Goal: Task Accomplishment & Management: Use online tool/utility

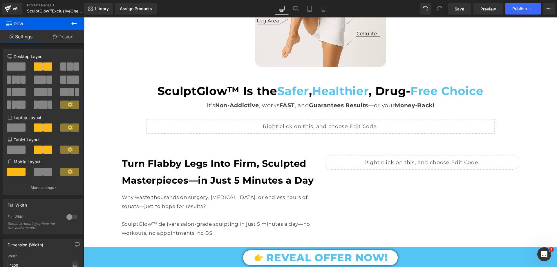
scroll to position [786, 0]
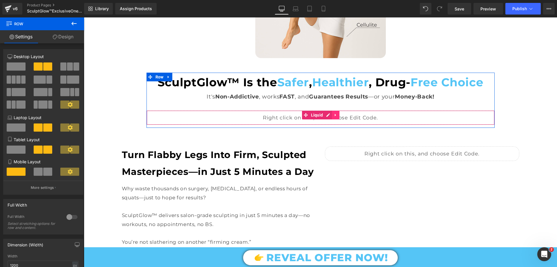
click at [334, 114] on icon at bounding box center [336, 115] width 4 height 4
click at [338, 111] on link at bounding box center [340, 115] width 8 height 9
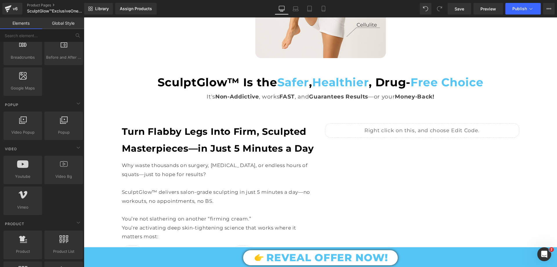
scroll to position [0, 0]
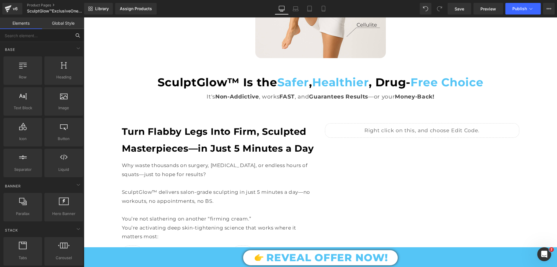
click at [30, 38] on input "text" at bounding box center [35, 35] width 71 height 13
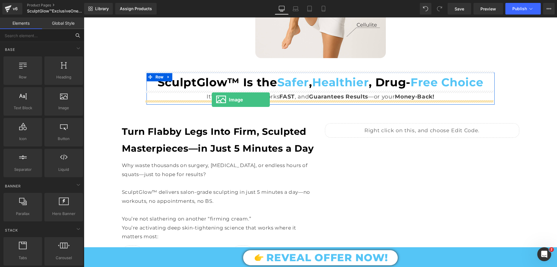
drag, startPoint x: 163, startPoint y: 119, endPoint x: 212, endPoint y: 100, distance: 52.9
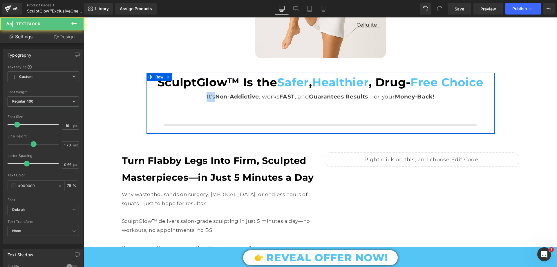
click at [212, 104] on div "SculptGlow™ Is the Safer , Healthier , Drug- Free Choice Text Block It's Non-Ad…" at bounding box center [321, 102] width 348 height 58
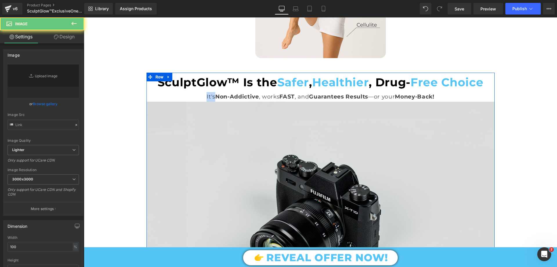
type input "//d1um8515vdn9kb.cloudfront.net/images/parallax.jpg"
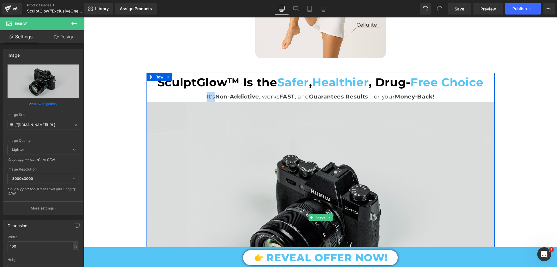
click at [242, 126] on img at bounding box center [321, 217] width 348 height 231
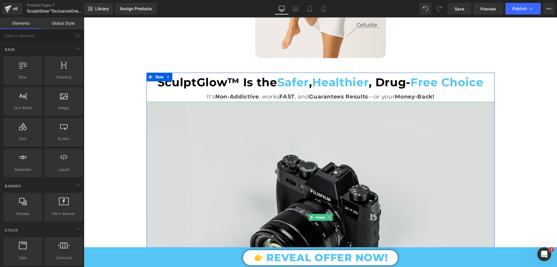
click at [207, 126] on img at bounding box center [321, 217] width 348 height 231
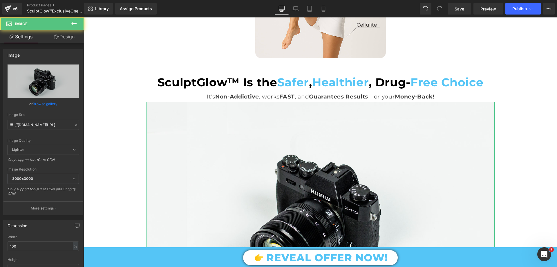
click at [57, 39] on link "Design" at bounding box center [64, 36] width 42 height 13
click at [0, 0] on div "Spacing" at bounding box center [0, 0] width 0 height 0
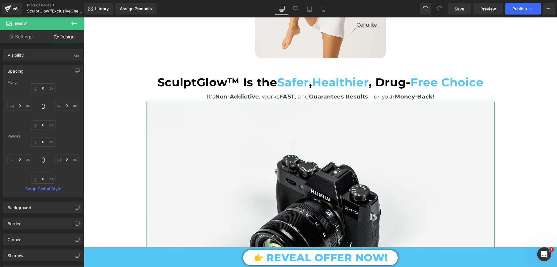
type input "0"
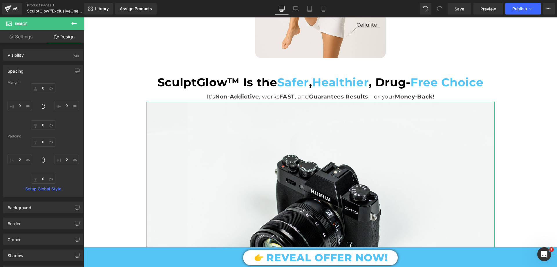
type input "0"
click at [45, 91] on input "0" at bounding box center [43, 88] width 24 height 10
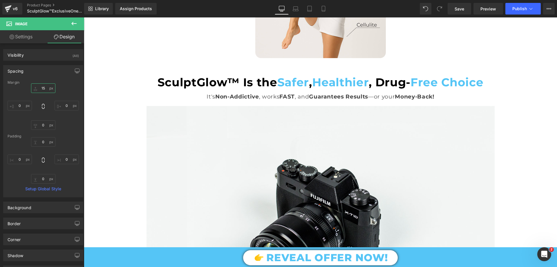
type input "15"
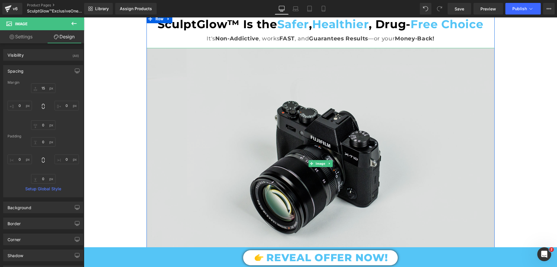
click at [309, 113] on img at bounding box center [321, 163] width 348 height 231
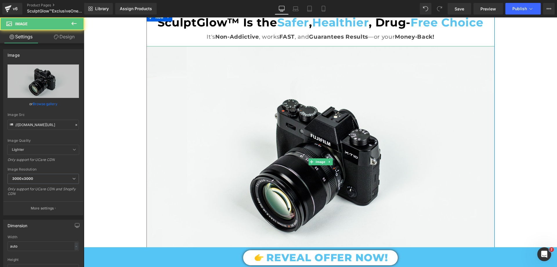
scroll to position [873, 0]
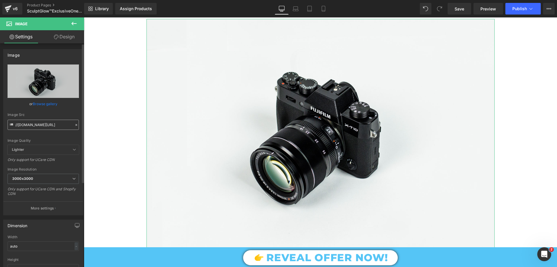
click at [55, 124] on input "//d1um8515vdn9kb.cloudfront.net/images/parallax.jpg" at bounding box center [43, 125] width 71 height 10
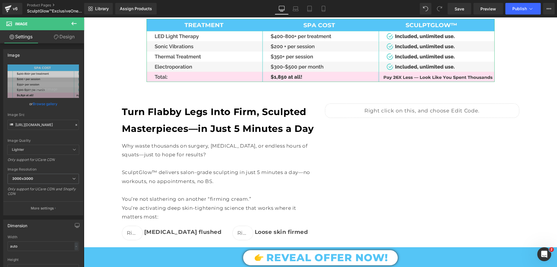
type input "https://cdn.shopify.com/s/files/1/0709/7824/0807/files/SculptGlow_vs_Spa_Treatm…"
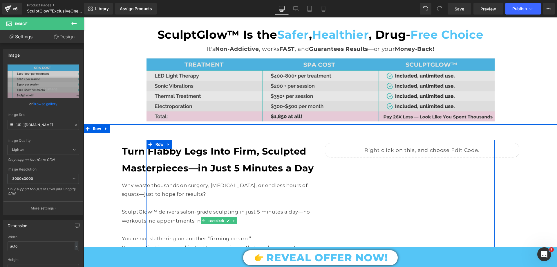
scroll to position [786, 0]
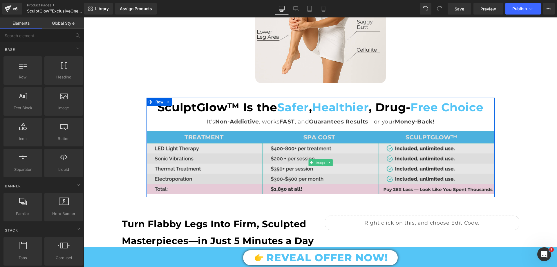
scroll to position [725, 0]
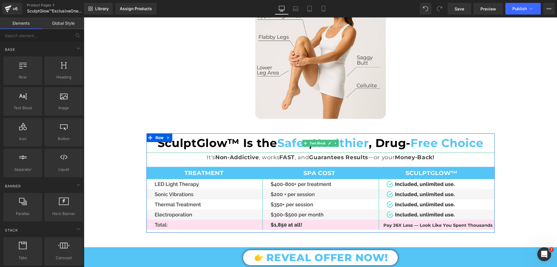
click at [283, 143] on span "Safer" at bounding box center [293, 143] width 32 height 14
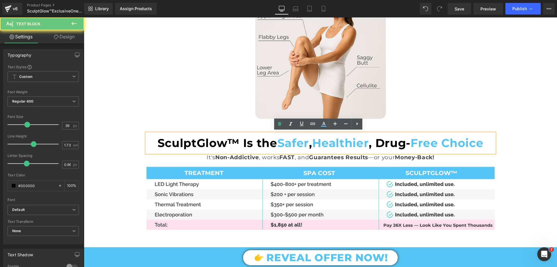
click at [281, 140] on span "Safer" at bounding box center [293, 143] width 32 height 14
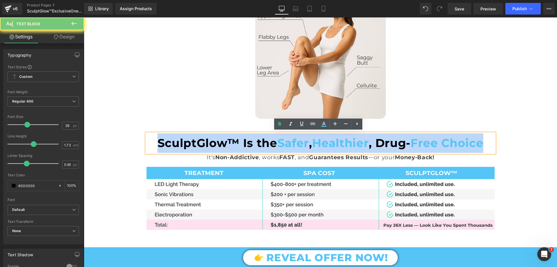
click at [281, 140] on span "Safer" at bounding box center [293, 143] width 32 height 14
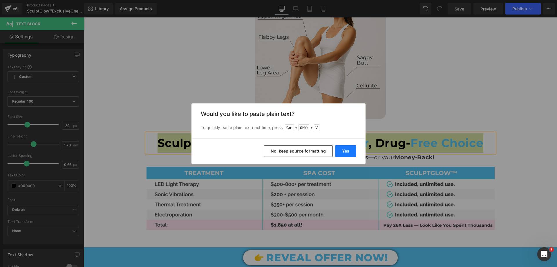
click at [342, 151] on button "Yes" at bounding box center [345, 151] width 21 height 12
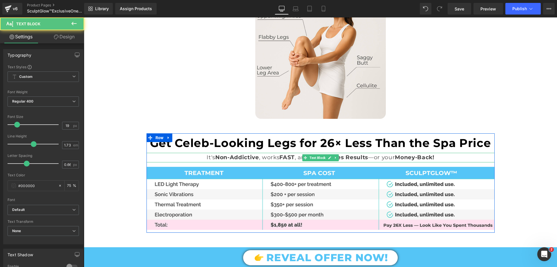
click at [295, 156] on p "It's Non-Addictive , works FAST , and Guarantees Results —or your Money-Back!" at bounding box center [321, 158] width 348 height 10
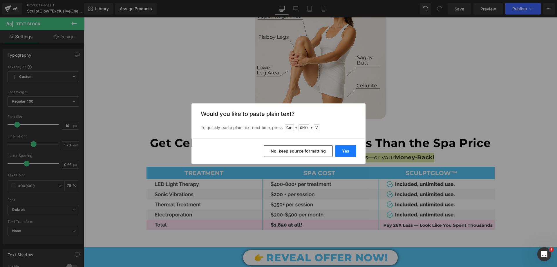
click at [354, 147] on button "Yes" at bounding box center [345, 151] width 21 height 12
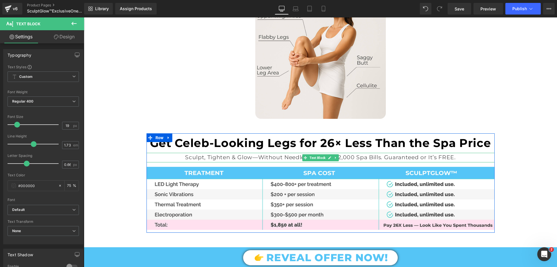
click at [388, 159] on p "Sculpt, Tighten & Glow—Without Needles, Pain, or $2,000 Spa Bills. Guaranteed o…" at bounding box center [321, 158] width 348 height 10
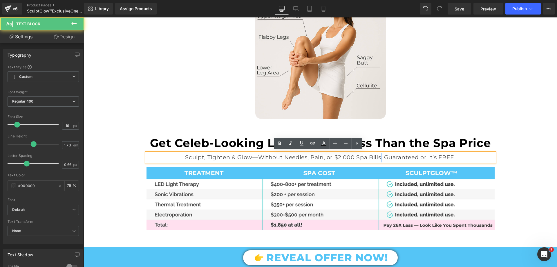
click at [380, 155] on p "Sculpt, Tighten & Glow—Without Needles, Pain, or $2,000 Spa Bills. Guaranteed o…" at bounding box center [321, 158] width 348 height 10
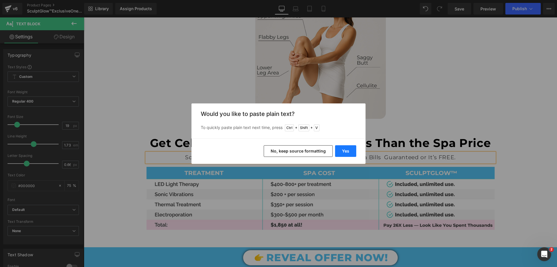
click at [349, 151] on button "Yes" at bounding box center [345, 151] width 21 height 12
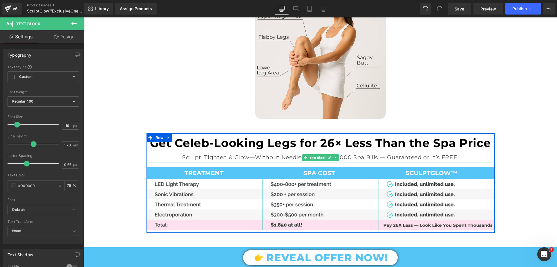
click at [377, 156] on p "Sculpt, Tighten & Glow—Without Needles, Pain, or $2,000 Spa Bills — Guaranteed …" at bounding box center [321, 158] width 348 height 10
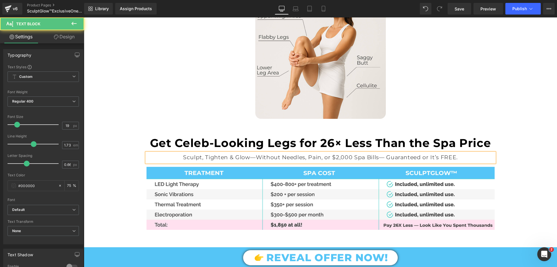
click at [385, 156] on p "Sculpt, Tighten & Glow—Without Needles, Pain, or $2,000 Spa Bills— Guaranteed o…" at bounding box center [321, 158] width 348 height 10
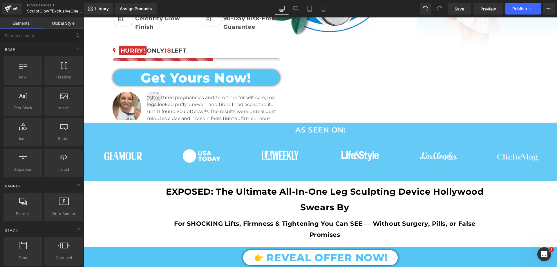
scroll to position [203, 0]
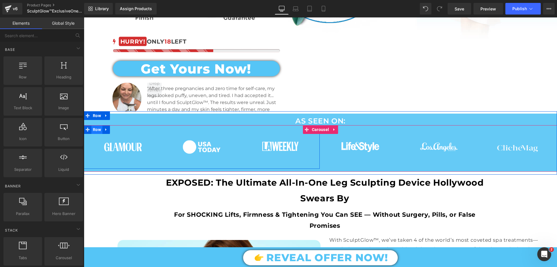
click at [99, 128] on span "Row" at bounding box center [96, 129] width 11 height 9
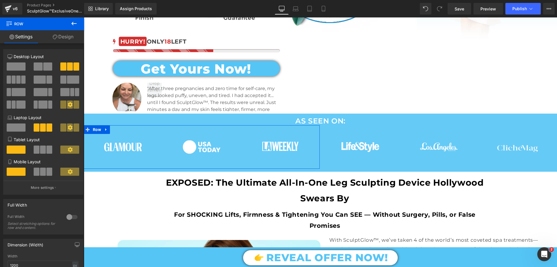
click at [68, 32] on link "Design" at bounding box center [63, 36] width 42 height 13
click at [0, 0] on div "Spacing" at bounding box center [0, 0] width 0 height 0
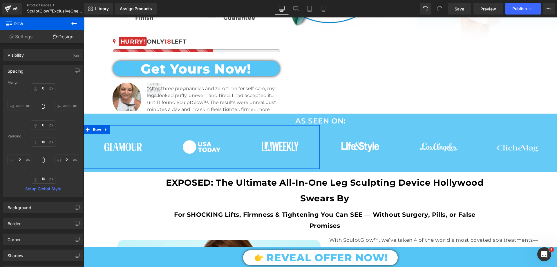
type input "0"
type input "10"
type input "0"
type input "10"
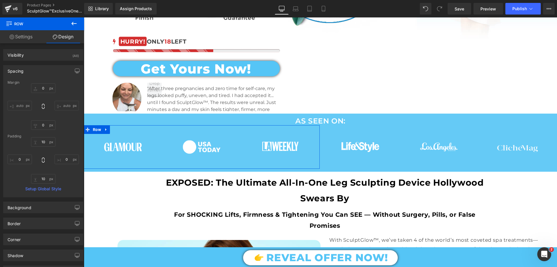
type input "0"
click at [44, 143] on input "10" at bounding box center [43, 142] width 24 height 10
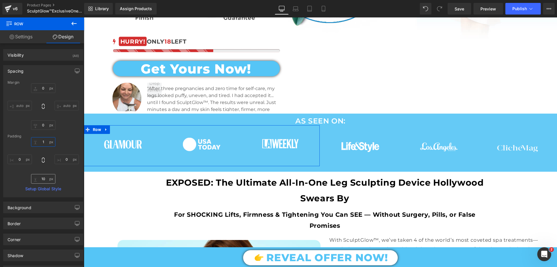
type input "1"
click at [44, 177] on input "10" at bounding box center [43, 179] width 24 height 10
type input "1"
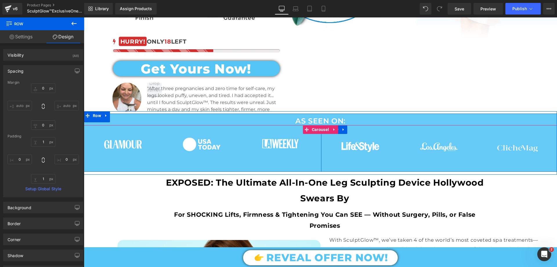
click at [337, 129] on span "Row" at bounding box center [334, 129] width 11 height 9
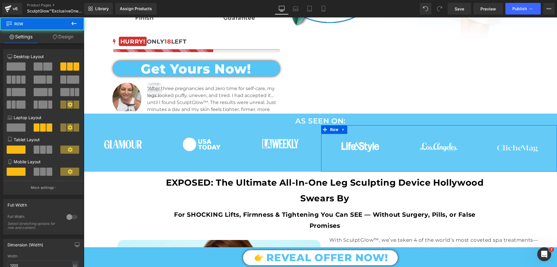
click at [59, 34] on link "Design" at bounding box center [63, 36] width 42 height 13
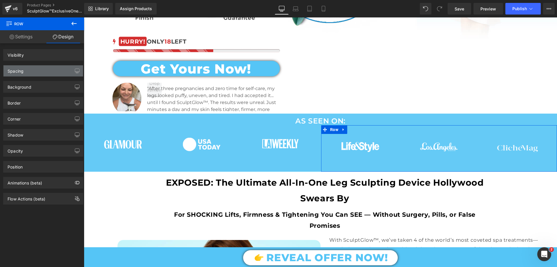
click at [32, 69] on div "Spacing" at bounding box center [43, 70] width 80 height 11
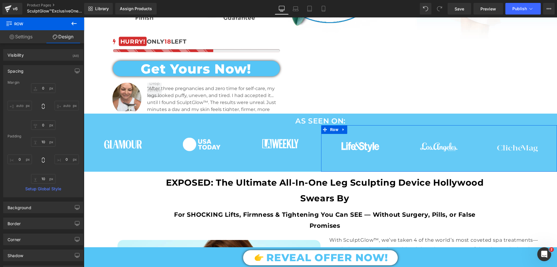
type input "0"
type input "10"
type input "0"
type input "10"
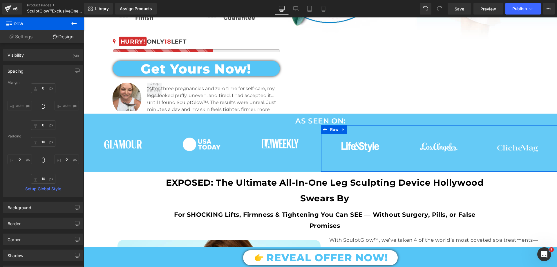
type input "0"
click at [42, 140] on input "10" at bounding box center [43, 142] width 24 height 10
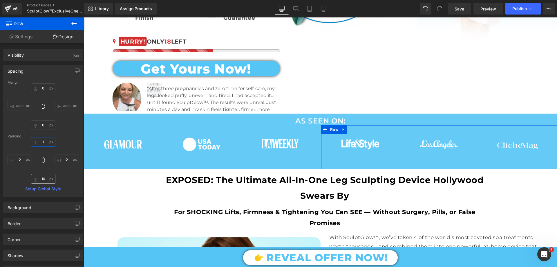
type input "1"
click at [45, 175] on input "10" at bounding box center [43, 179] width 24 height 10
type input "1"
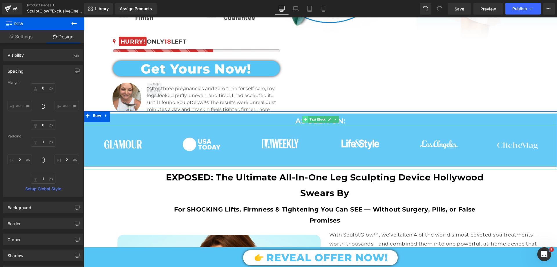
click at [306, 119] on span at bounding box center [305, 119] width 6 height 7
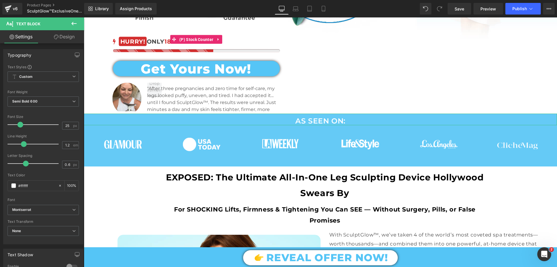
click at [65, 37] on link "Design" at bounding box center [64, 36] width 42 height 13
click at [0, 0] on div "Spacing" at bounding box center [0, 0] width 0 height 0
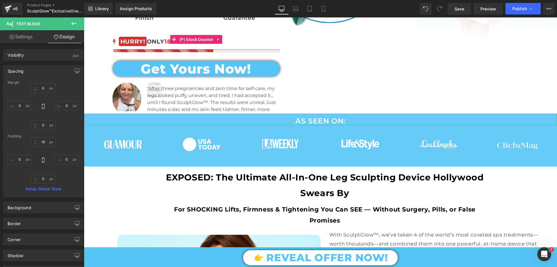
type input "0"
type input "10"
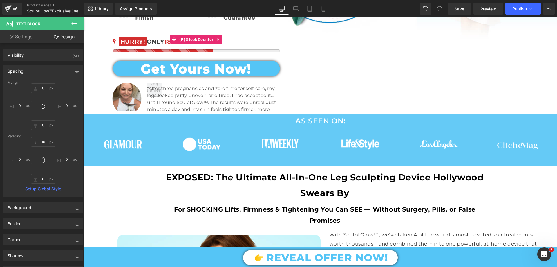
type input "0"
click at [44, 142] on input "10" at bounding box center [43, 142] width 24 height 10
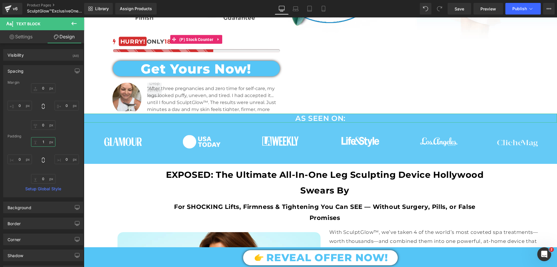
type input "10"
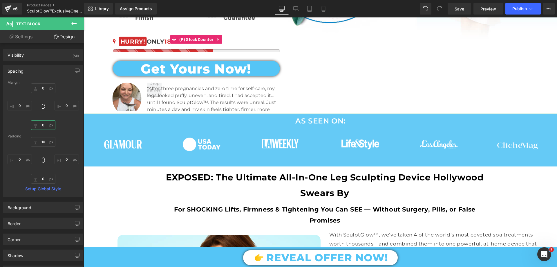
click at [41, 127] on input "0" at bounding box center [43, 125] width 24 height 10
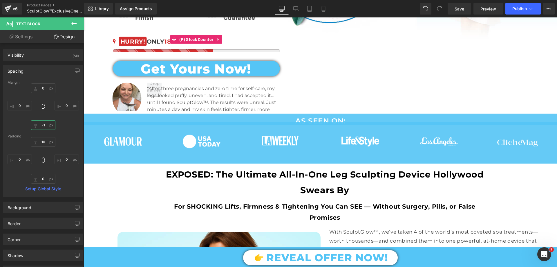
type input "-"
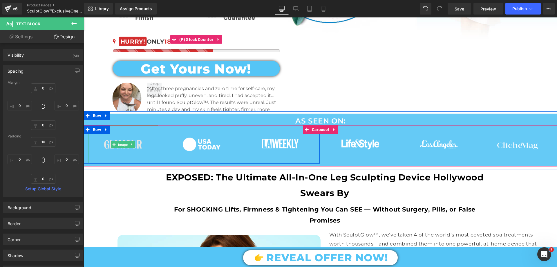
click at [122, 142] on span "Image" at bounding box center [123, 144] width 12 height 7
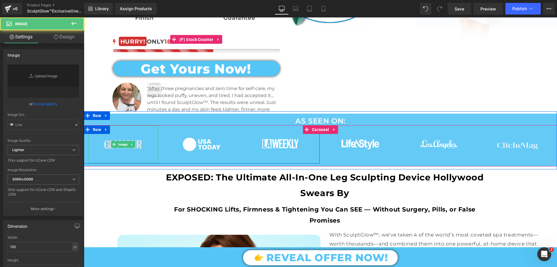
type input "https://cdn.shopify.com/s/files/1/0709/7824/0807/files/GLAMOUR_WHITE_for_Banner…"
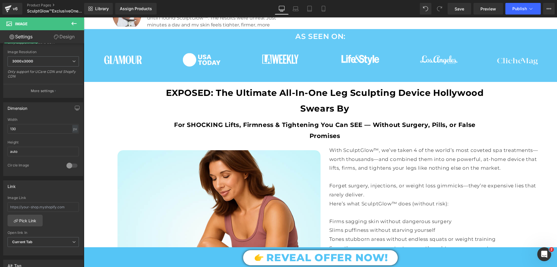
scroll to position [232, 0]
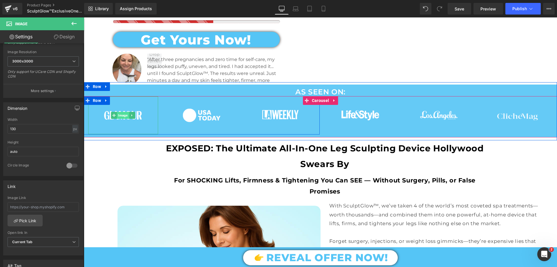
click at [117, 111] on div "Image" at bounding box center [123, 115] width 70 height 38
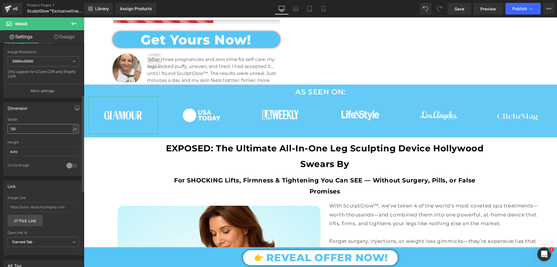
click at [19, 127] on input "130" at bounding box center [43, 129] width 71 height 10
type input "145"
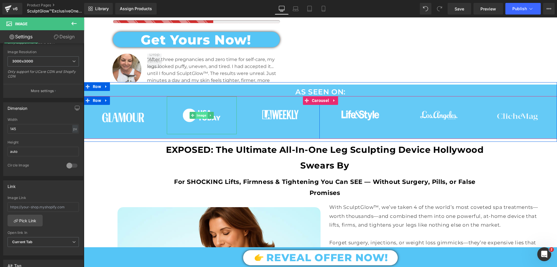
click at [197, 112] on span "Image" at bounding box center [202, 115] width 12 height 7
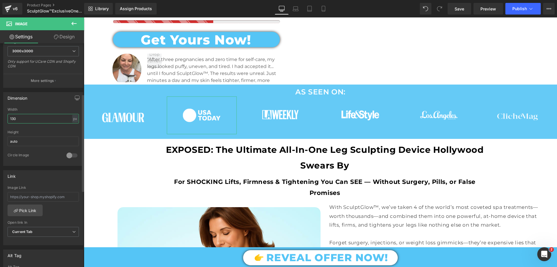
click at [24, 127] on div "Width 130 px % px" at bounding box center [43, 118] width 71 height 23
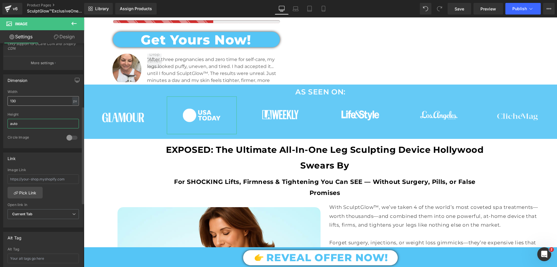
click at [24, 127] on input "auto" at bounding box center [43, 124] width 71 height 10
click at [19, 100] on input "130" at bounding box center [43, 101] width 71 height 10
type input "145"
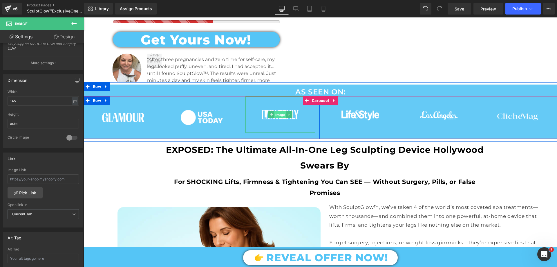
click at [278, 111] on span "Image" at bounding box center [281, 114] width 12 height 7
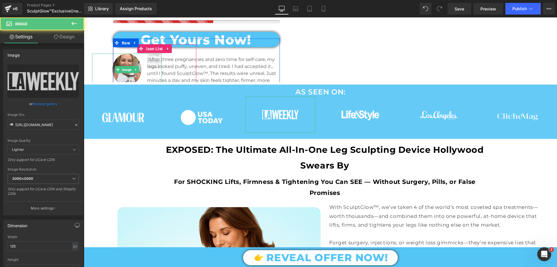
click at [65, 37] on link "Design" at bounding box center [64, 36] width 42 height 13
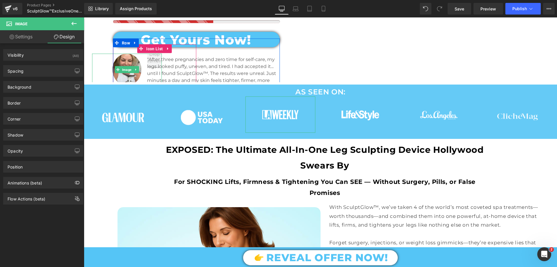
click at [21, 42] on link "Settings" at bounding box center [21, 36] width 42 height 13
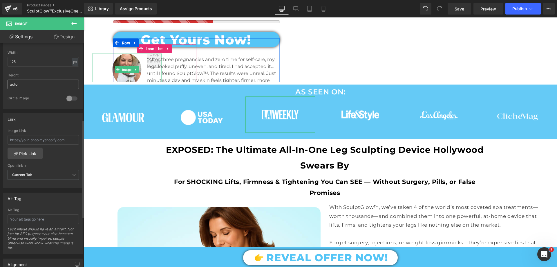
scroll to position [174, 0]
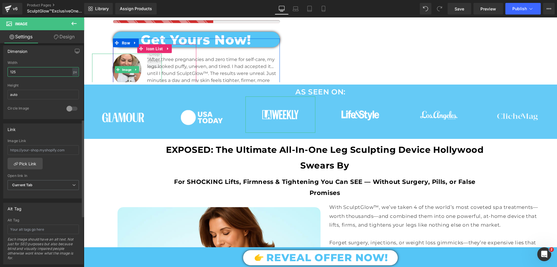
click at [20, 72] on input "125" at bounding box center [43, 72] width 71 height 10
type input "145"
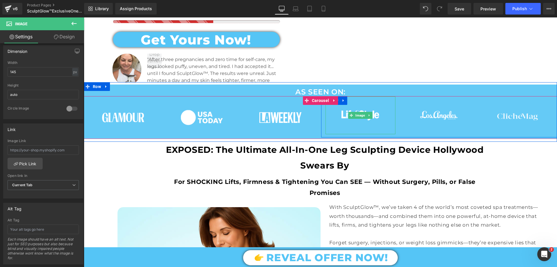
click at [356, 112] on span "Image" at bounding box center [361, 115] width 12 height 7
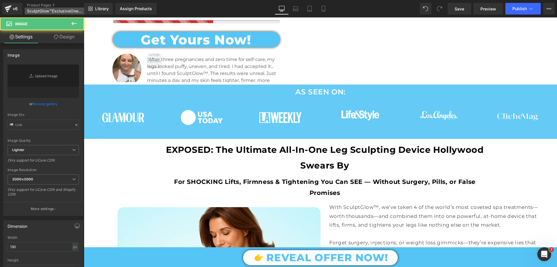
type input "https://cdn.shopify.com/s/files/1/0709/7824/0807/files/Life_Style_White_for_Ban…"
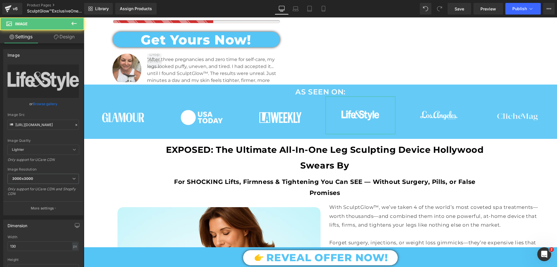
click at [64, 36] on link "Design" at bounding box center [64, 36] width 42 height 13
click at [19, 38] on link "Settings" at bounding box center [21, 36] width 42 height 13
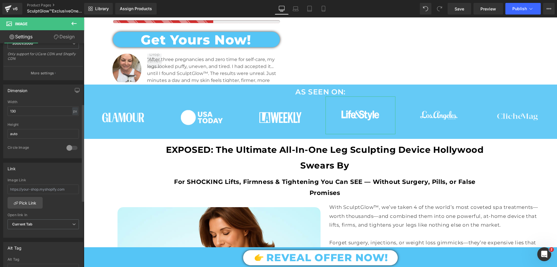
scroll to position [145, 0]
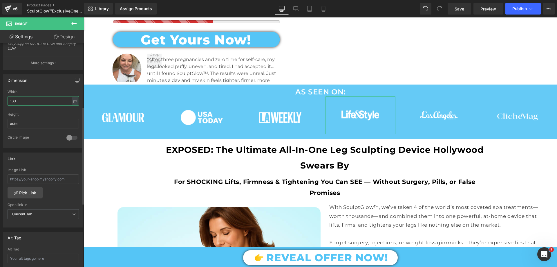
click at [20, 99] on input "130" at bounding box center [43, 101] width 71 height 10
type input "145"
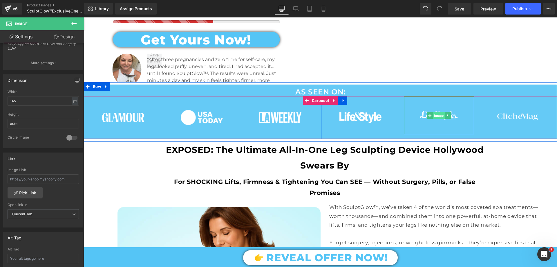
click at [433, 114] on span "Image" at bounding box center [439, 115] width 12 height 7
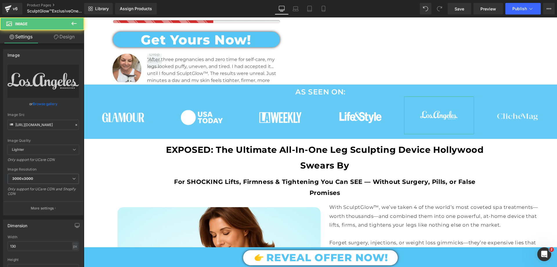
click at [64, 36] on link "Design" at bounding box center [64, 36] width 42 height 13
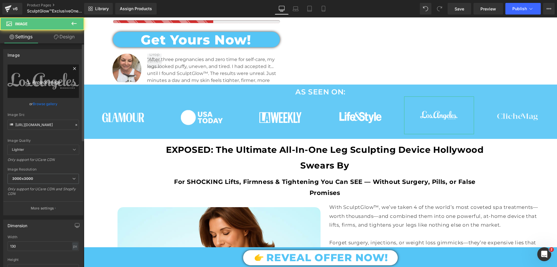
click at [27, 36] on link "Settings" at bounding box center [21, 36] width 42 height 13
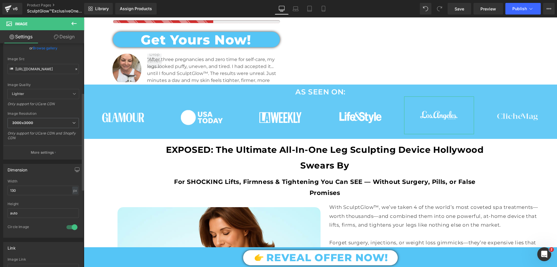
scroll to position [116, 0]
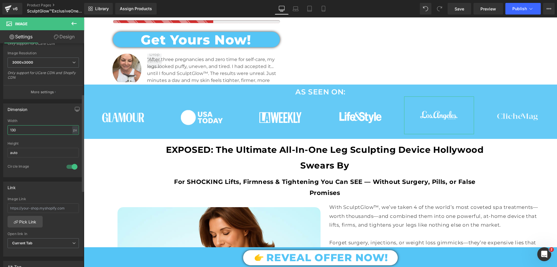
click at [18, 131] on input "130" at bounding box center [43, 130] width 71 height 10
type input "145"
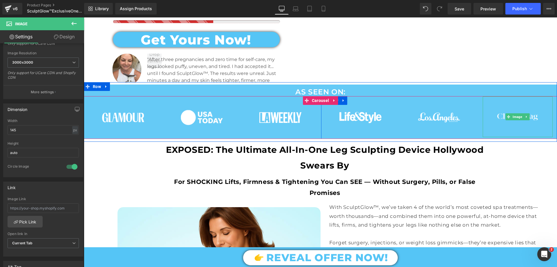
click at [517, 113] on span "Image" at bounding box center [518, 116] width 12 height 7
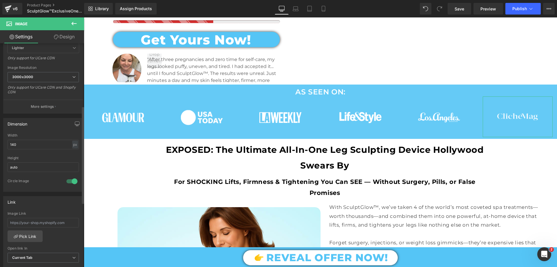
scroll to position [145, 0]
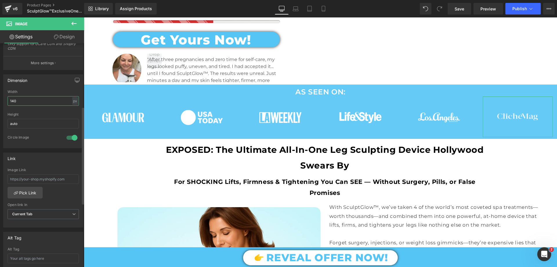
click at [19, 105] on input "140" at bounding box center [43, 101] width 71 height 10
type input "145"
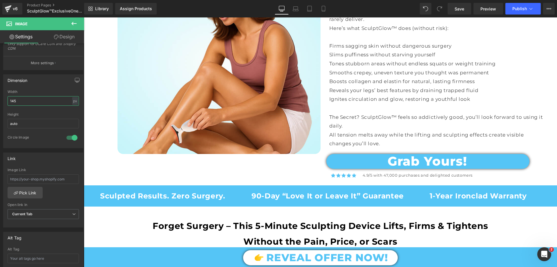
scroll to position [551, 0]
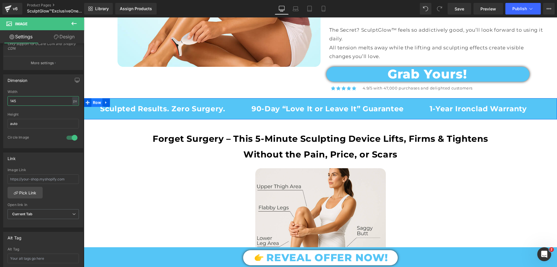
drag, startPoint x: 122, startPoint y: 87, endPoint x: 93, endPoint y: 101, distance: 31.9
click at [93, 101] on span "Row" at bounding box center [96, 102] width 11 height 9
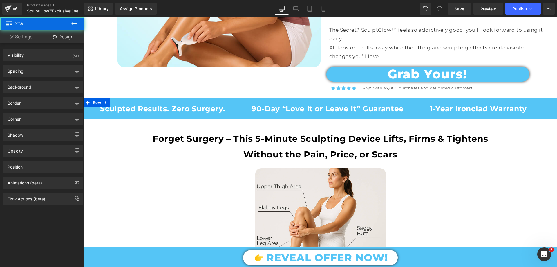
type input "0"
type input "15"
type input "0"
type input "15"
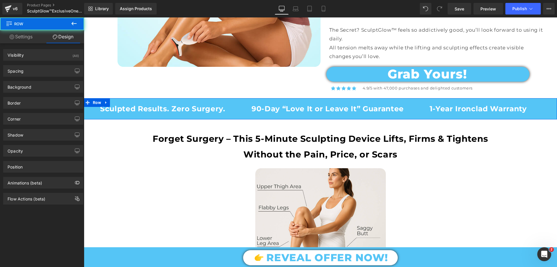
type input "0"
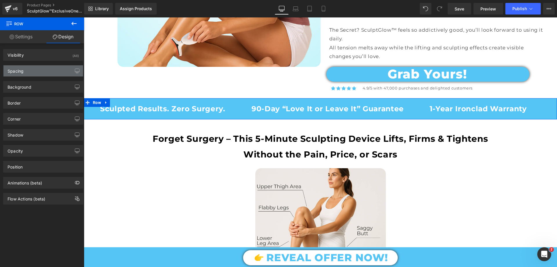
click at [38, 69] on div "Spacing" at bounding box center [43, 70] width 80 height 11
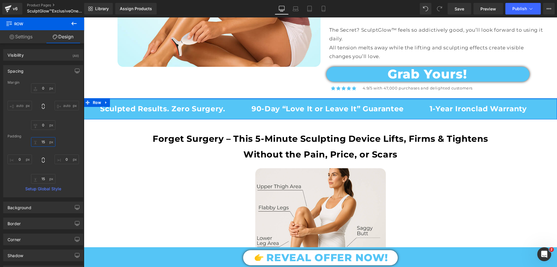
click at [44, 143] on input "15" at bounding box center [43, 142] width 24 height 10
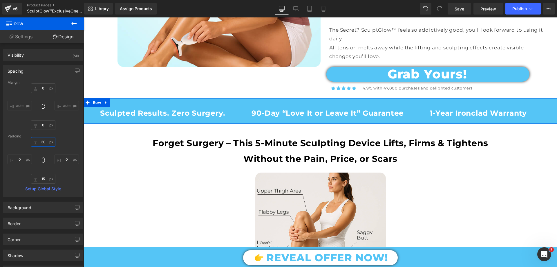
click at [44, 144] on input "30" at bounding box center [43, 142] width 24 height 10
type input "15"
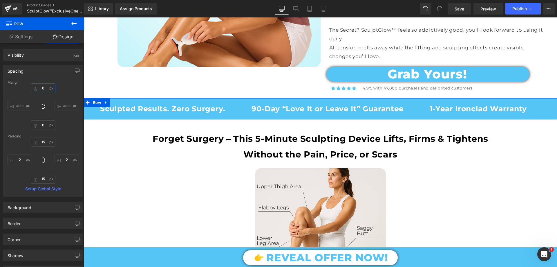
click at [39, 88] on input "0" at bounding box center [43, 88] width 24 height 10
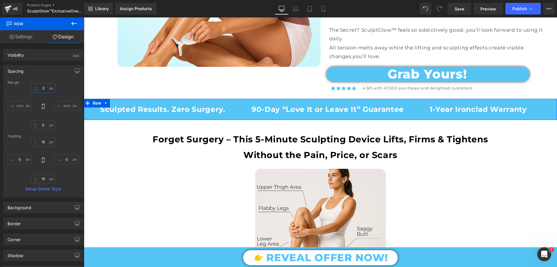
type input "25"
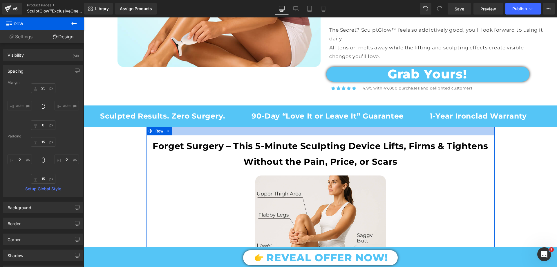
click at [184, 129] on div at bounding box center [321, 131] width 348 height 9
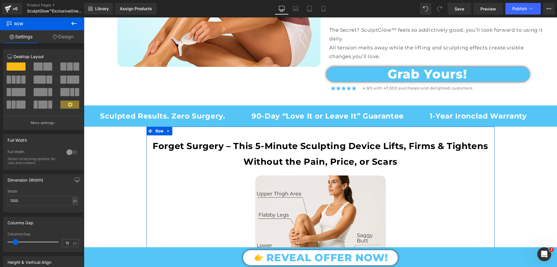
click at [64, 37] on link "Design" at bounding box center [63, 36] width 42 height 13
click at [0, 0] on div "Spacing" at bounding box center [0, 0] width 0 height 0
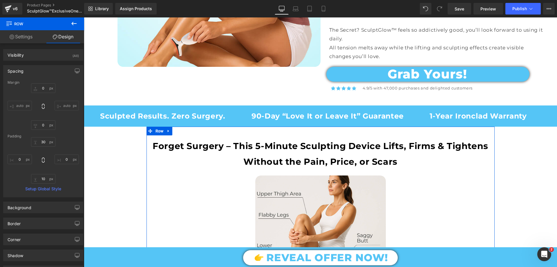
type input "0"
type input "30"
type input "0"
type input "10"
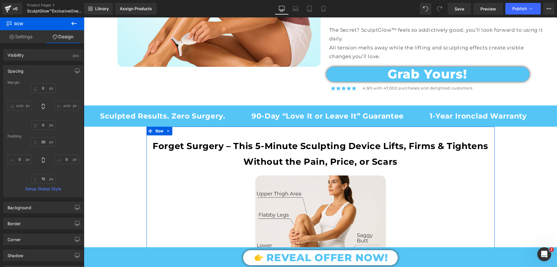
type input "0"
click at [16, 74] on div "Spacing" at bounding box center [43, 70] width 80 height 11
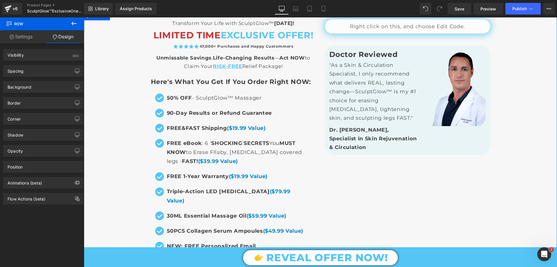
scroll to position [3946, 0]
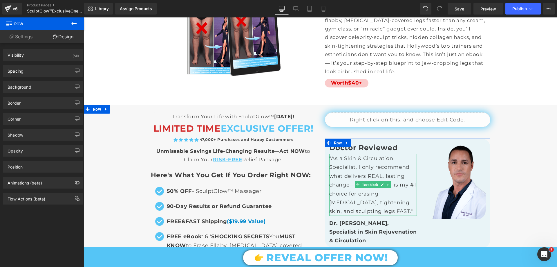
click at [353, 154] on p ""As a Skin & Circulation Specialist, I only recommend what delivers REAL, lasti…" at bounding box center [373, 185] width 88 height 62
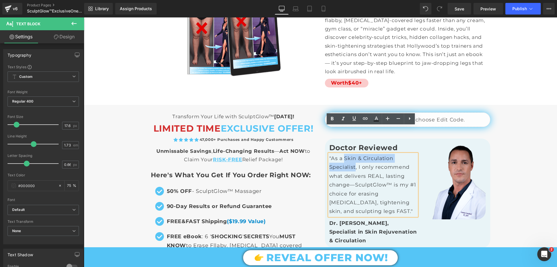
drag, startPoint x: 341, startPoint y: 130, endPoint x: 353, endPoint y: 143, distance: 18.1
click at [353, 154] on p ""As a Skin & Circulation Specialist, I only recommend what delivers REAL, lasti…" at bounding box center [373, 185] width 88 height 62
click at [331, 119] on icon at bounding box center [332, 118] width 7 height 7
click at [364, 154] on p ""As a Skin & Circulation Specialist , I only recommend what delivers REAL, last…" at bounding box center [373, 185] width 88 height 62
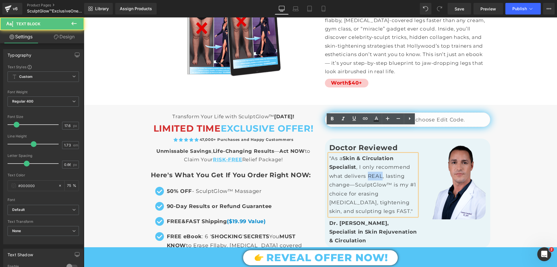
drag, startPoint x: 365, startPoint y: 147, endPoint x: 378, endPoint y: 151, distance: 13.4
click at [378, 154] on p ""As a Skin & Circulation Specialist , I only recommend what delivers REAL, last…" at bounding box center [373, 185] width 88 height 62
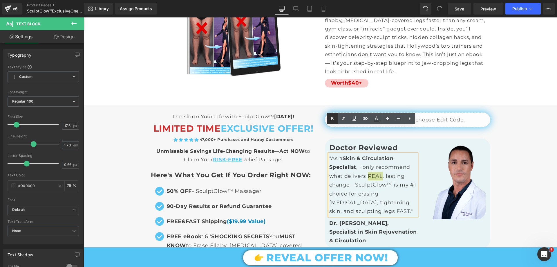
click at [331, 119] on icon at bounding box center [332, 118] width 3 height 3
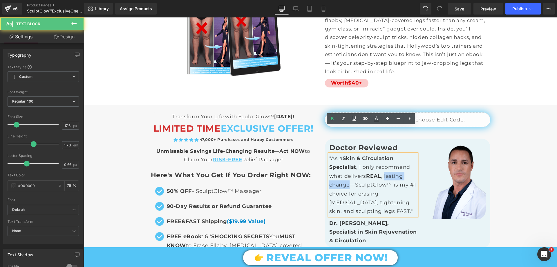
drag, startPoint x: 383, startPoint y: 148, endPoint x: 347, endPoint y: 158, distance: 37.0
click at [347, 158] on p ""As a Skin & Circulation Specialist , I only recommend what delivers REAL , las…" at bounding box center [373, 185] width 88 height 62
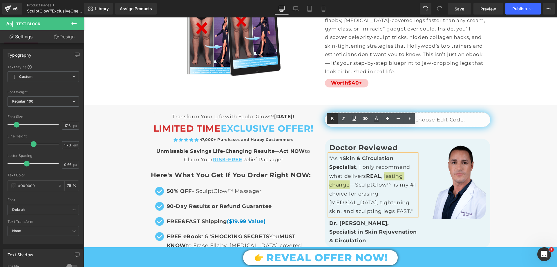
click at [332, 120] on icon at bounding box center [332, 118] width 7 height 7
drag, startPoint x: 354, startPoint y: 157, endPoint x: 345, endPoint y: 166, distance: 13.1
click at [345, 166] on p ""As a Skin & Circulation Specialist , I only recommend what delivers REAL , las…" at bounding box center [373, 185] width 88 height 62
click at [332, 117] on icon at bounding box center [332, 118] width 7 height 7
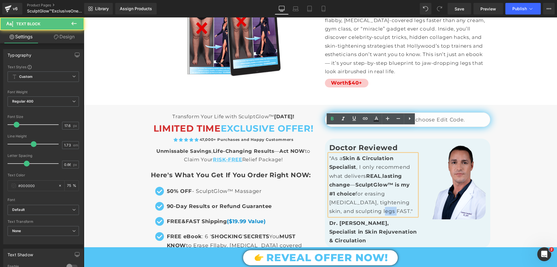
drag, startPoint x: 340, startPoint y: 183, endPoint x: 353, endPoint y: 180, distance: 13.4
click at [353, 180] on p ""As a Skin & Circulation Specialist , I only recommend what delivers REAL , las…" at bounding box center [373, 185] width 88 height 62
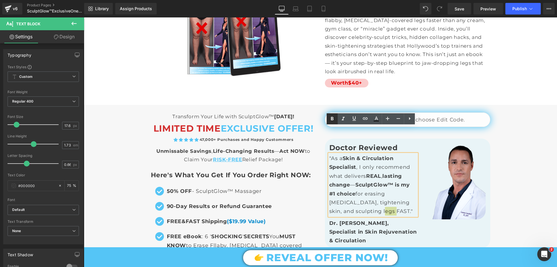
click at [332, 120] on icon at bounding box center [332, 118] width 3 height 3
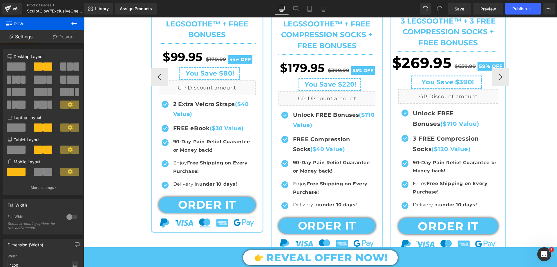
scroll to position [4490, 0]
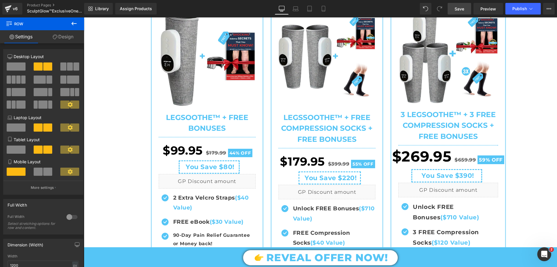
click at [453, 11] on link "Save" at bounding box center [460, 9] width 24 height 12
